Goal: Task Accomplishment & Management: Manage account settings

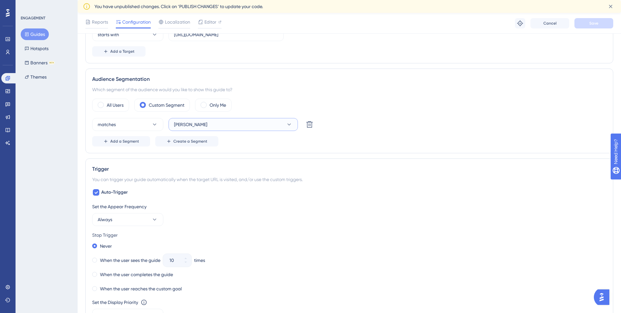
click at [219, 127] on button "[PERSON_NAME]" at bounding box center [233, 124] width 129 height 13
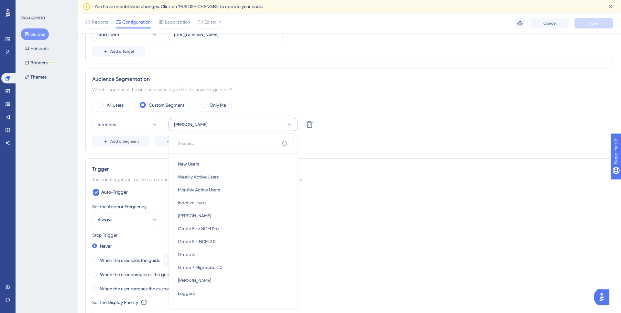
scroll to position [253, 0]
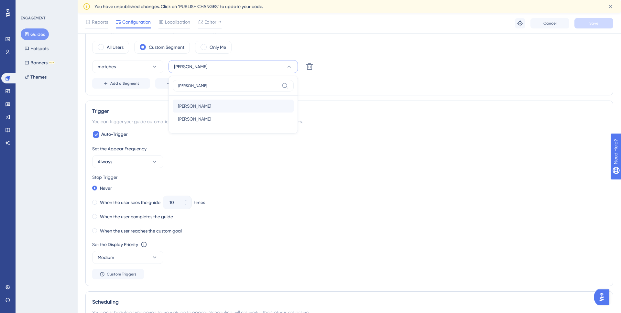
type input "[PERSON_NAME]"
click at [190, 110] on span "[PERSON_NAME]" at bounding box center [194, 106] width 33 height 8
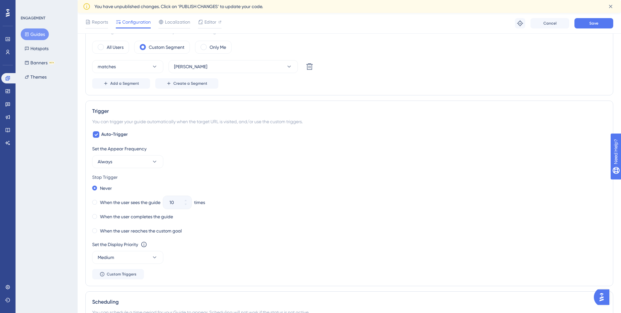
click at [576, 29] on div "Reports Configuration Localization Editor Troubleshoot Cancel Save" at bounding box center [350, 23] width 544 height 21
click at [583, 27] on button "Save" at bounding box center [594, 23] width 39 height 10
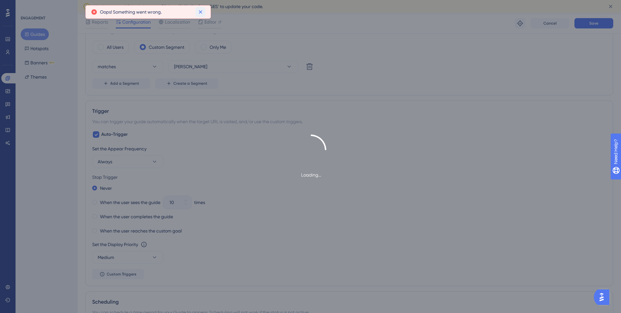
click at [199, 12] on icon at bounding box center [200, 12] width 6 height 6
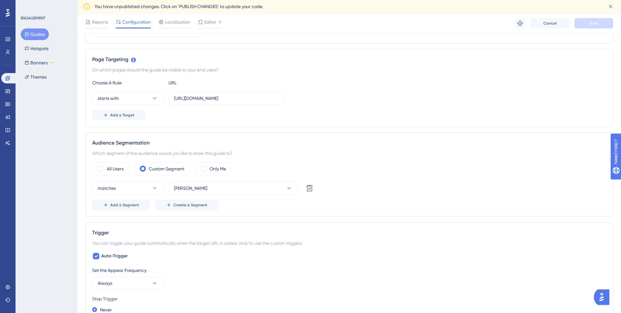
scroll to position [141, 0]
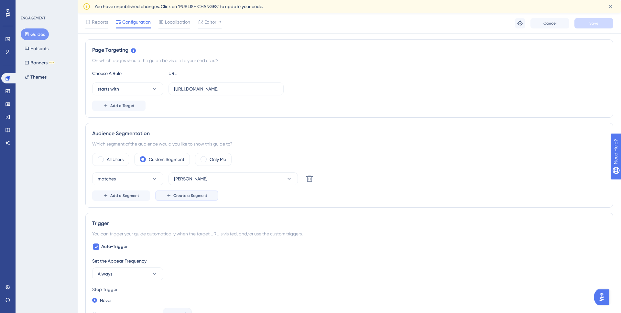
click at [180, 197] on span "Create a Segment" at bounding box center [190, 195] width 34 height 5
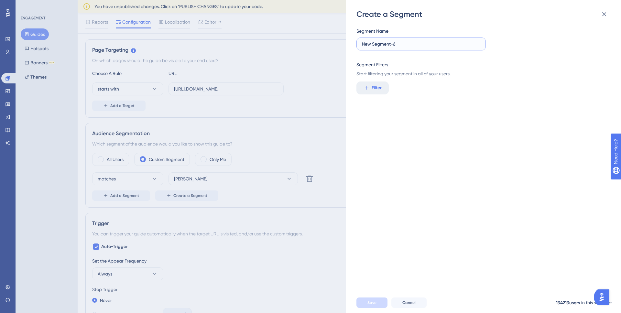
click at [375, 45] on input "New Segment-6" at bounding box center [421, 43] width 118 height 7
paste input "11966"
type input "Custumer id = 11966"
click at [375, 90] on span "Filter" at bounding box center [377, 88] width 10 height 8
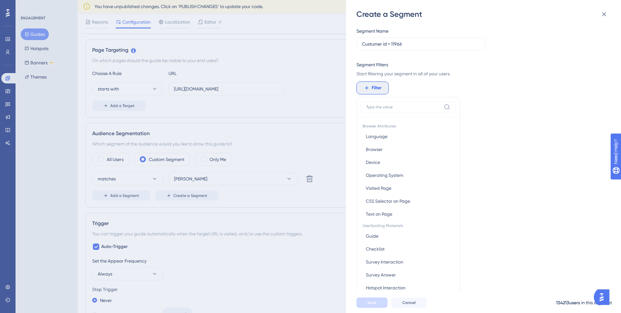
scroll to position [39, 0]
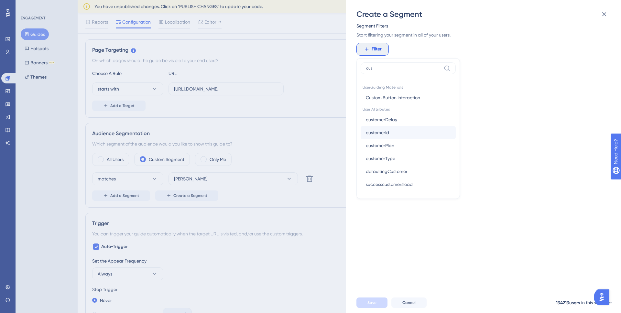
type input "cus"
click at [383, 132] on span "customerId" at bounding box center [377, 133] width 23 height 8
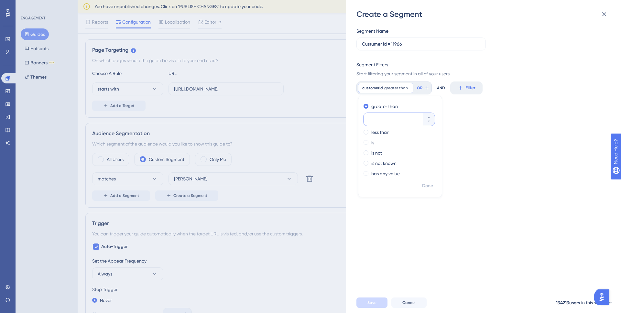
scroll to position [0, 0]
click at [373, 46] on input "Custumer id = 11966" at bounding box center [421, 43] width 118 height 7
type input "Customer id = 11966"
click at [376, 84] on span "Filter" at bounding box center [377, 88] width 10 height 8
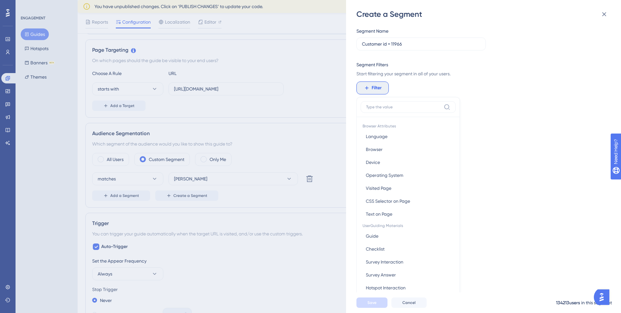
scroll to position [39, 0]
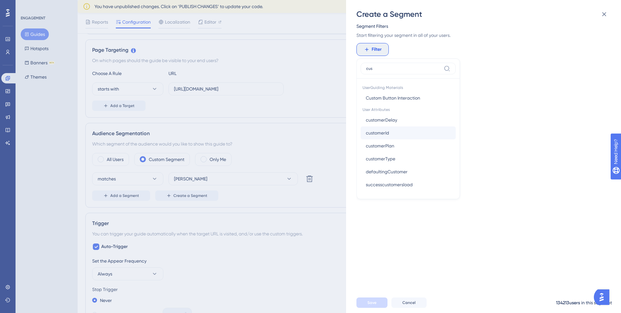
type input "cus"
click at [369, 131] on span "customerId" at bounding box center [377, 133] width 23 height 8
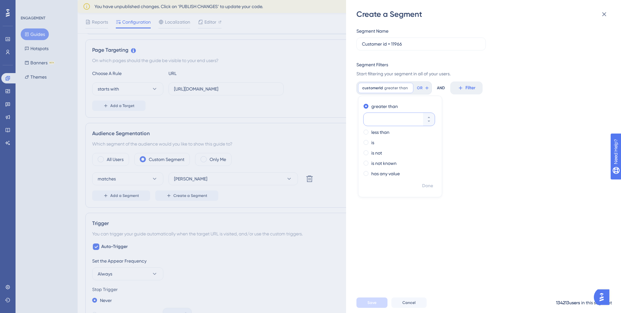
scroll to position [0, 0]
paste input "11966"
type input "11966"
click at [367, 143] on span at bounding box center [366, 142] width 5 height 5
click at [371, 141] on input "radio" at bounding box center [371, 141] width 0 height 0
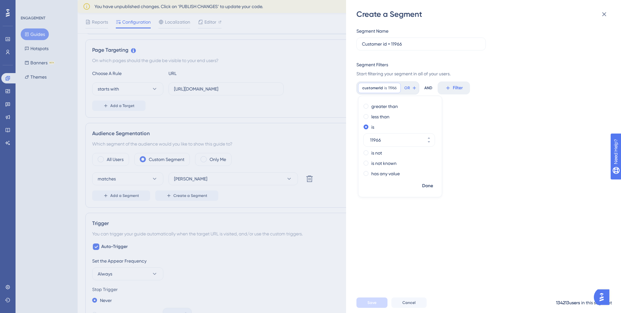
click at [451, 171] on div "Segment Name Customer id = 11966 Segment Filters Start filtering your segment i…" at bounding box center [487, 155] width 261 height 273
click at [368, 302] on span "Save" at bounding box center [372, 302] width 9 height 5
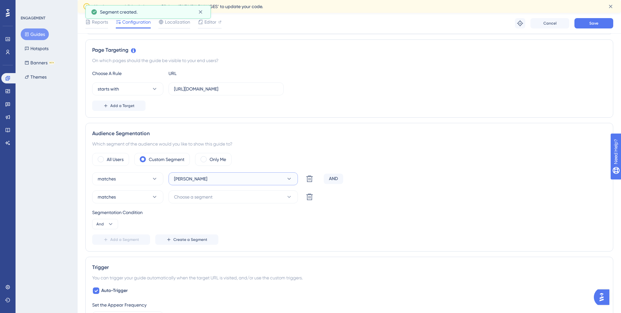
click at [227, 182] on button "[PERSON_NAME]" at bounding box center [233, 179] width 129 height 13
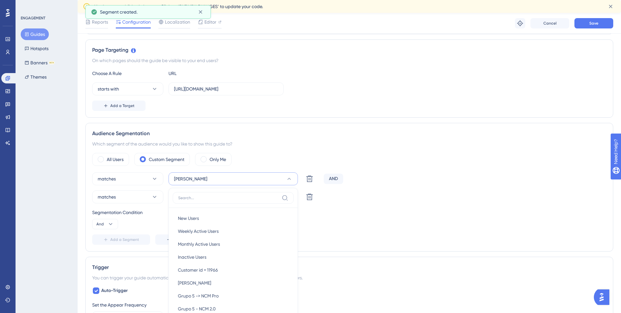
scroll to position [225, 0]
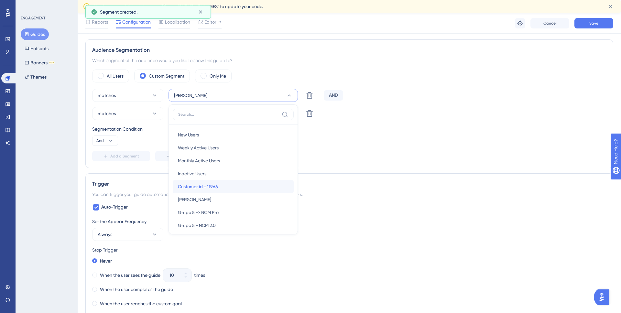
click at [229, 188] on div "Customer id = 11966 Customer id = 11966" at bounding box center [233, 186] width 111 height 13
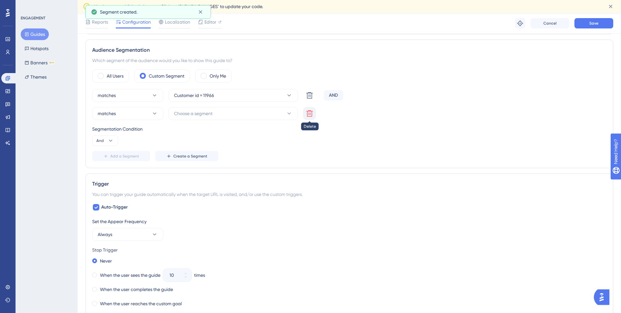
click at [306, 112] on icon at bounding box center [310, 114] width 8 height 8
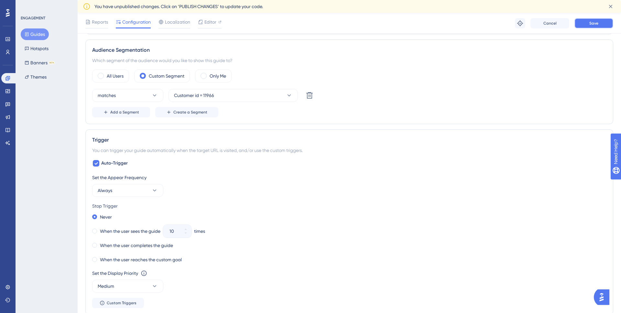
click at [591, 22] on span "Save" at bounding box center [594, 23] width 9 height 5
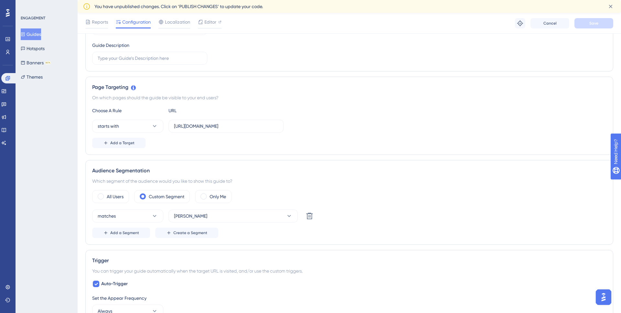
scroll to position [110, 0]
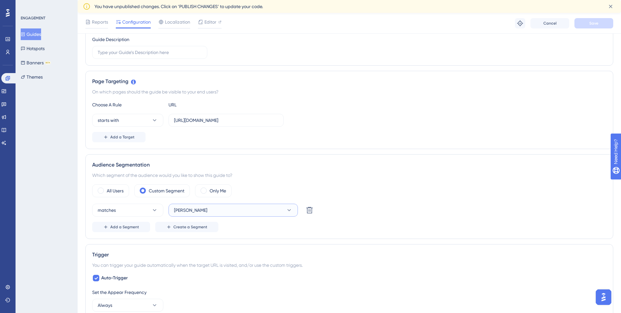
click at [195, 210] on button "[PERSON_NAME]" at bounding box center [233, 210] width 129 height 13
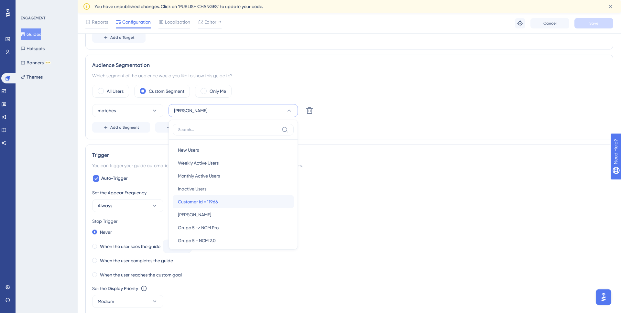
click at [214, 203] on span "Customer id = 11966" at bounding box center [198, 202] width 40 height 8
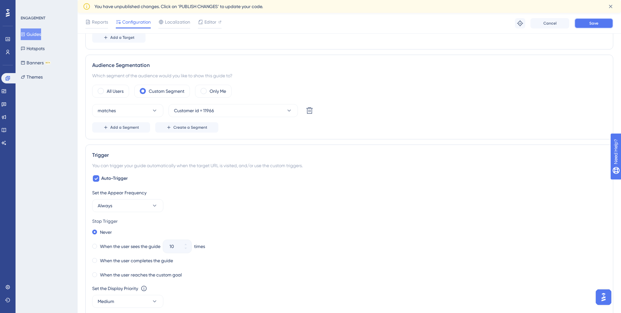
click at [590, 24] on span "Save" at bounding box center [594, 23] width 9 height 5
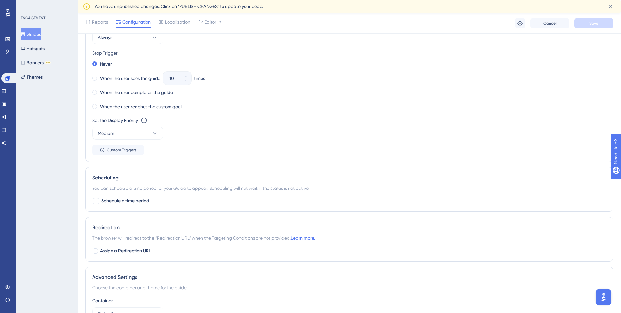
scroll to position [447, 0]
